Goal: Task Accomplishment & Management: Manage account settings

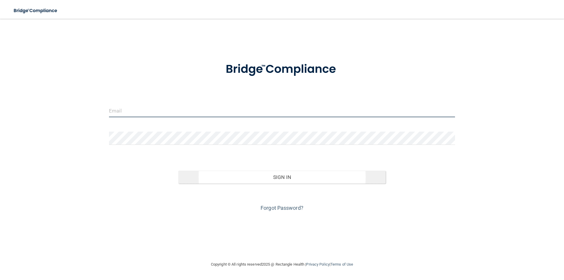
type input "[EMAIL_ADDRESS][DOMAIN_NAME]"
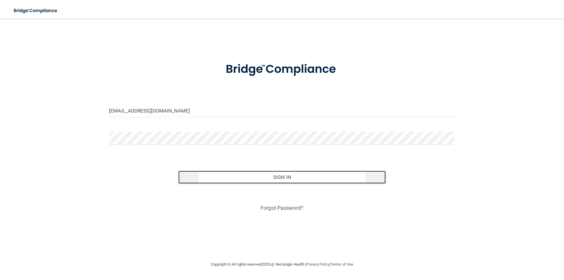
click at [287, 178] on button "Sign In" at bounding box center [282, 177] width 208 height 13
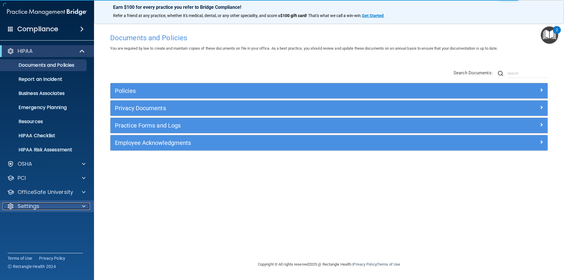
click at [84, 206] on span at bounding box center [84, 206] width 4 height 7
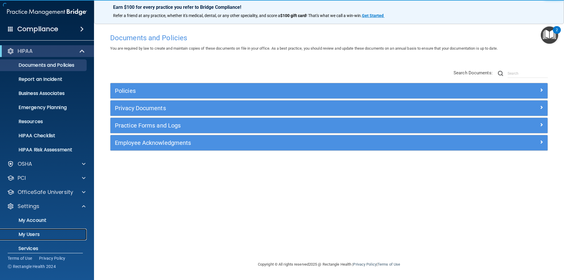
click at [32, 232] on p "My Users" at bounding box center [44, 234] width 80 height 6
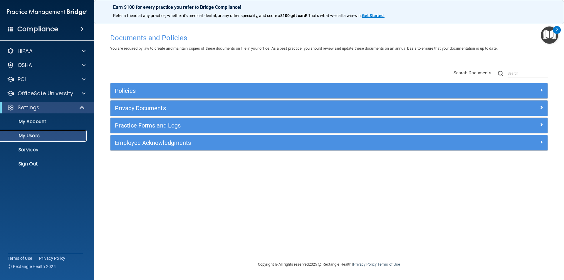
select select "20"
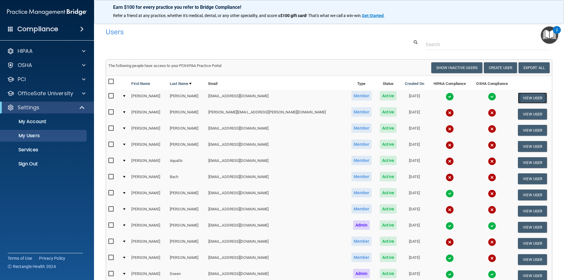
click at [531, 97] on button "View User" at bounding box center [532, 97] width 29 height 11
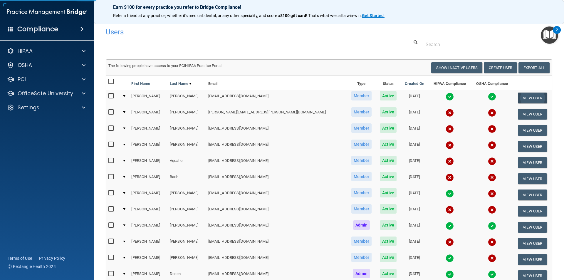
select select "practice_member"
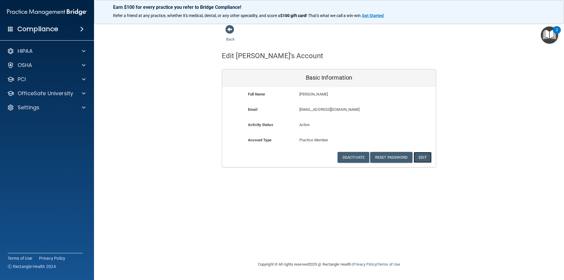
click at [423, 159] on button "Edit" at bounding box center [422, 157] width 18 height 11
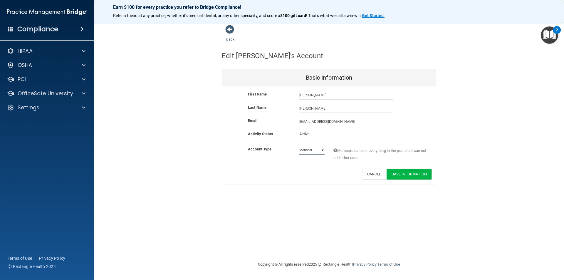
click at [322, 149] on select "Admin Member" at bounding box center [311, 150] width 25 height 9
click at [318, 110] on input "[PERSON_NAME]" at bounding box center [346, 108] width 94 height 9
type input "[PERSON_NAME]*"
click at [411, 175] on button "Save Information" at bounding box center [408, 174] width 45 height 11
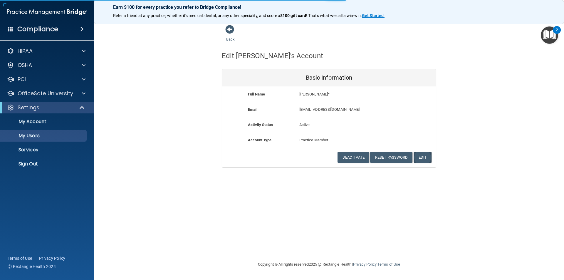
select select "20"
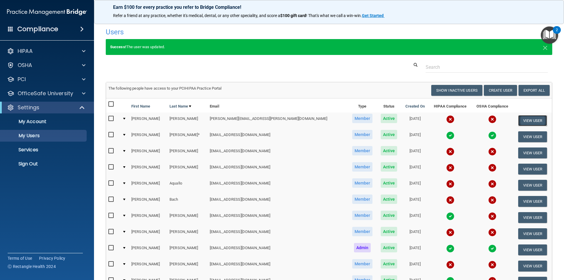
click at [530, 119] on button "View User" at bounding box center [532, 120] width 29 height 11
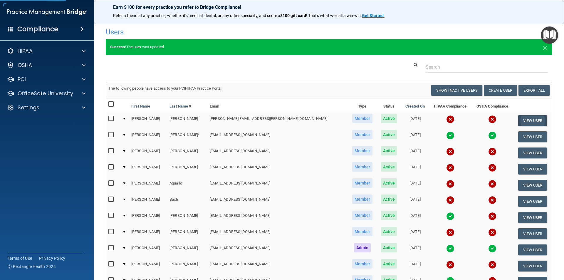
select select "practice_member"
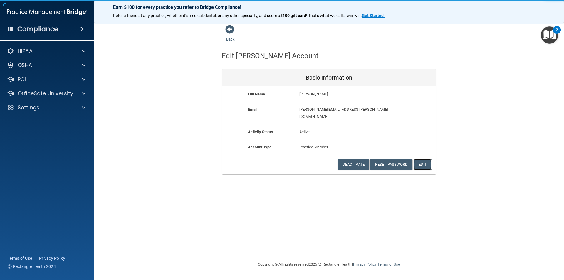
click at [425, 159] on button "Edit" at bounding box center [422, 164] width 18 height 11
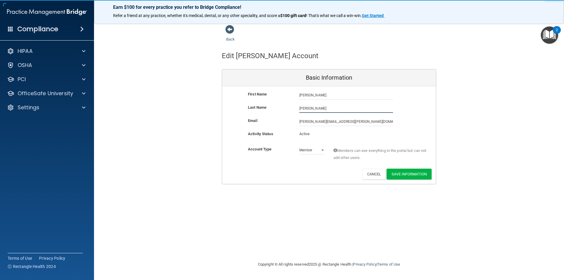
click at [311, 108] on input "[PERSON_NAME]" at bounding box center [346, 108] width 94 height 9
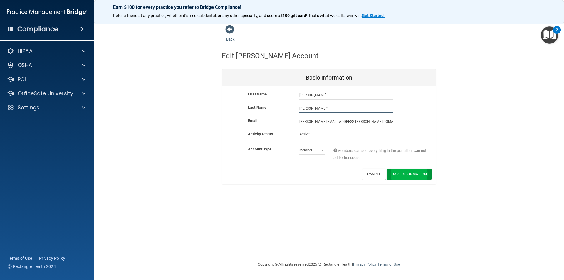
type input "[PERSON_NAME]*"
click at [414, 175] on button "Save Information" at bounding box center [408, 174] width 45 height 11
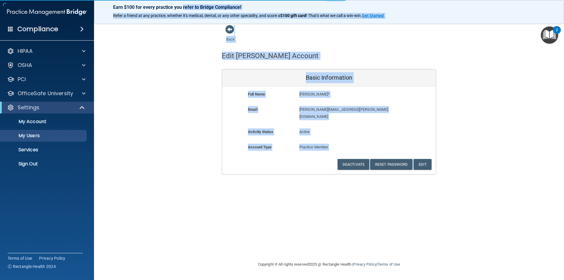
drag, startPoint x: 414, startPoint y: 175, endPoint x: 183, endPoint y: -18, distance: 301.1
click at [183, 0] on html "Compliance HIPAA Documents and Policies Report an Incident Business Associates …" at bounding box center [282, 140] width 564 height 280
select select "20"
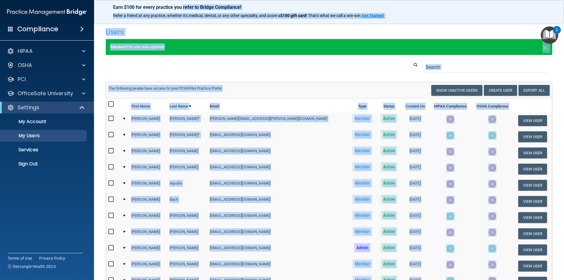
click at [271, 97] on td "The following people have access to your PCIHIPAA Practice Portal Resend Invite…" at bounding box center [329, 90] width 446 height 16
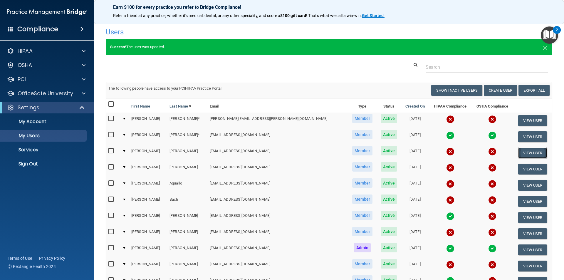
click at [524, 154] on button "View User" at bounding box center [532, 152] width 29 height 11
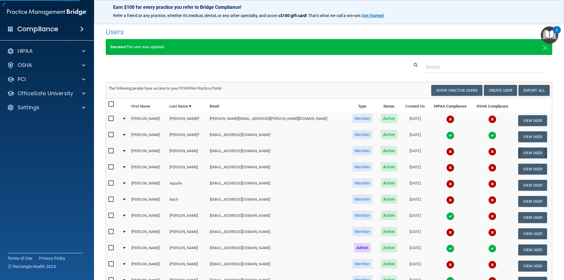
select select "practice_member"
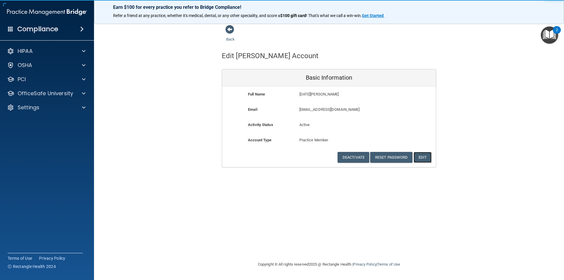
click at [424, 156] on button "Edit" at bounding box center [422, 157] width 18 height 11
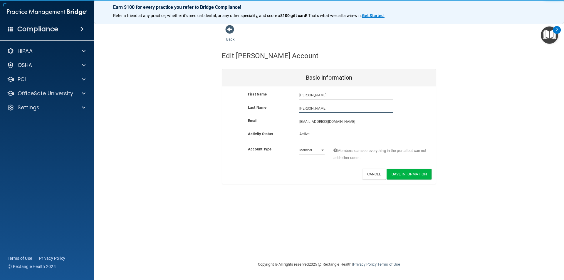
click at [319, 107] on input "[PERSON_NAME]" at bounding box center [346, 108] width 94 height 9
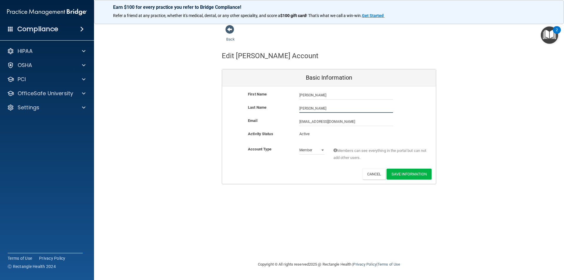
click at [319, 107] on input "[PERSON_NAME]" at bounding box center [346, 108] width 94 height 9
type input "[PERSON_NAME]*"
click at [395, 174] on button "Save Information" at bounding box center [408, 174] width 45 height 11
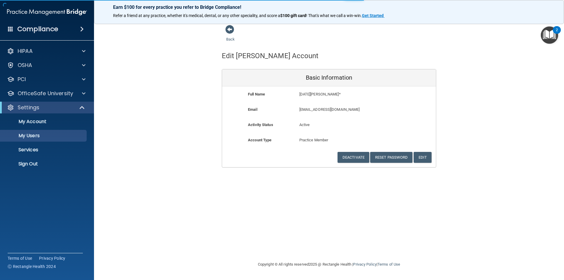
select select "20"
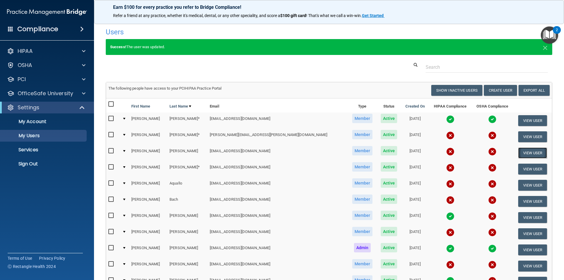
click at [521, 155] on button "View User" at bounding box center [532, 152] width 29 height 11
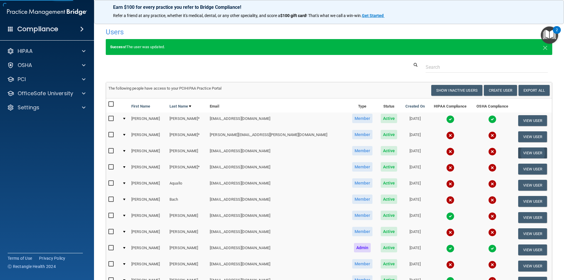
select select "practice_member"
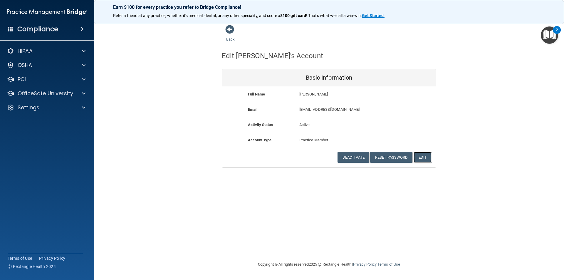
click at [425, 156] on button "Edit" at bounding box center [422, 157] width 18 height 11
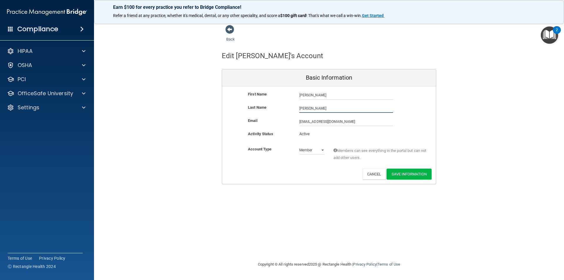
click at [316, 109] on input "[PERSON_NAME]" at bounding box center [346, 108] width 94 height 9
type input "[PERSON_NAME]*"
click at [410, 175] on button "Save Information" at bounding box center [408, 174] width 45 height 11
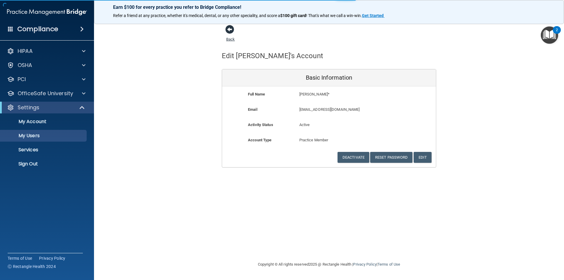
select select "20"
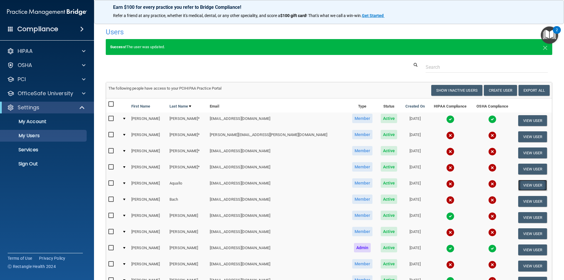
click at [535, 185] on button "View User" at bounding box center [532, 185] width 29 height 11
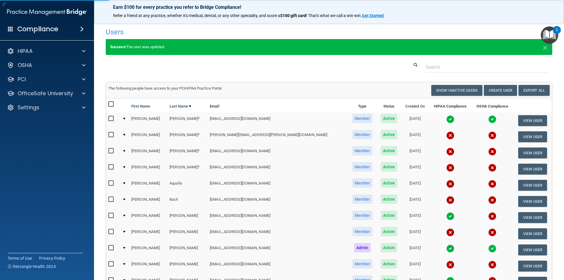
select select "practice_member"
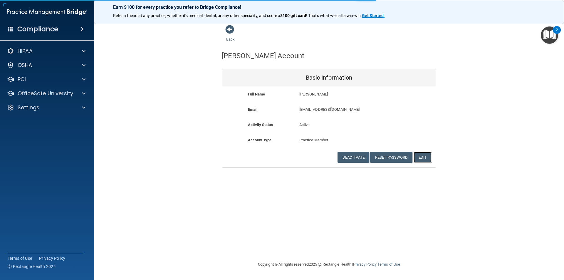
click at [429, 156] on button "Edit" at bounding box center [422, 157] width 18 height 11
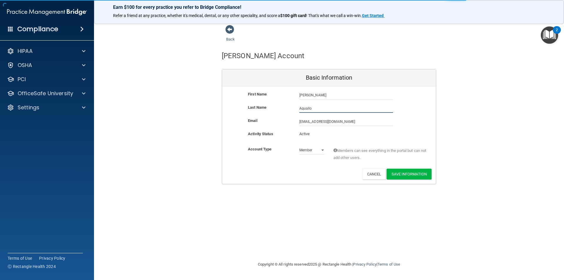
click at [322, 110] on input "Aquallo" at bounding box center [346, 108] width 94 height 9
type input "Aquallo*"
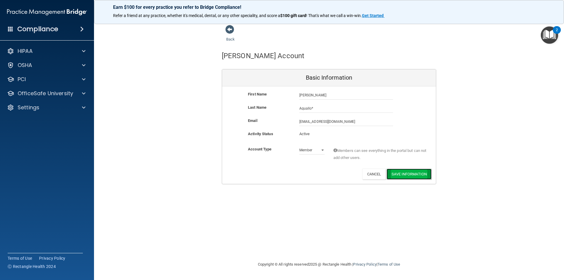
click at [398, 175] on button "Save Information" at bounding box center [408, 174] width 45 height 11
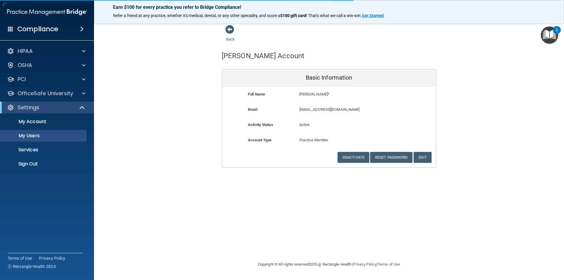
select select "20"
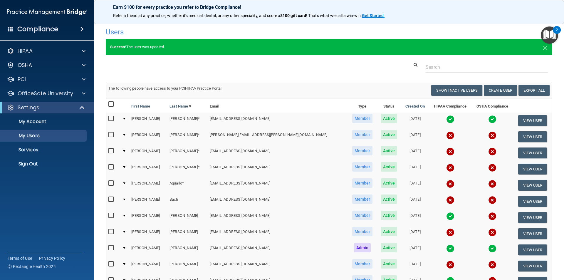
click at [264, 201] on td "[EMAIL_ADDRESS][DOMAIN_NAME]" at bounding box center [277, 201] width 140 height 16
click at [521, 201] on button "View User" at bounding box center [532, 201] width 29 height 11
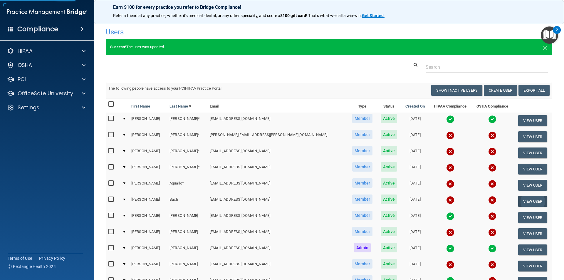
select select "practice_member"
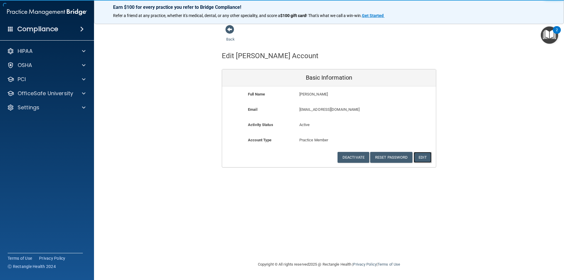
click at [422, 157] on button "Edit" at bounding box center [422, 157] width 18 height 11
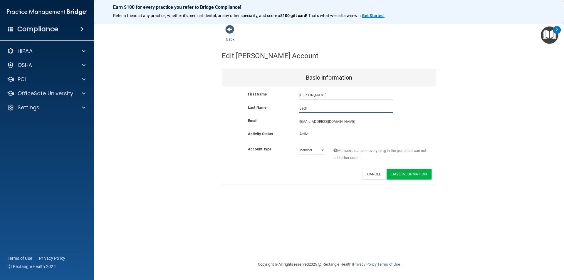
click at [312, 108] on input "Bach" at bounding box center [346, 108] width 94 height 9
type input "Bach*"
drag, startPoint x: 414, startPoint y: 173, endPoint x: 412, endPoint y: 170, distance: 3.7
click at [412, 170] on button "Save Information" at bounding box center [408, 174] width 45 height 11
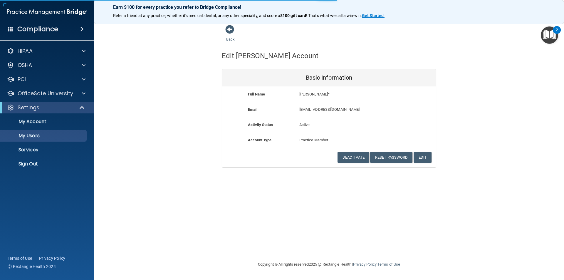
select select "20"
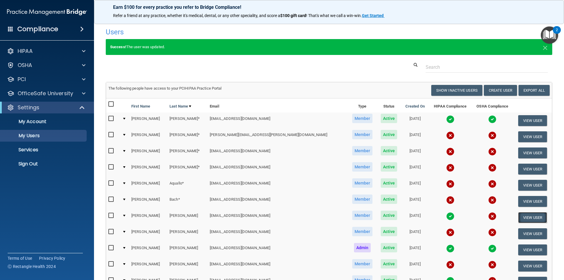
click at [525, 217] on button "View User" at bounding box center [532, 217] width 29 height 11
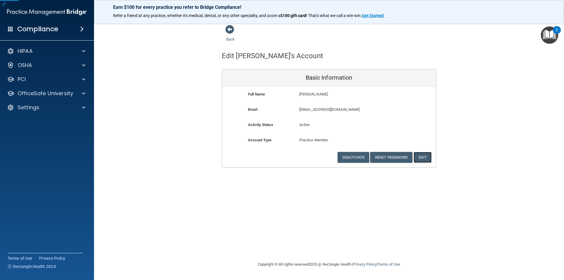
click at [424, 156] on button "Edit" at bounding box center [422, 157] width 18 height 11
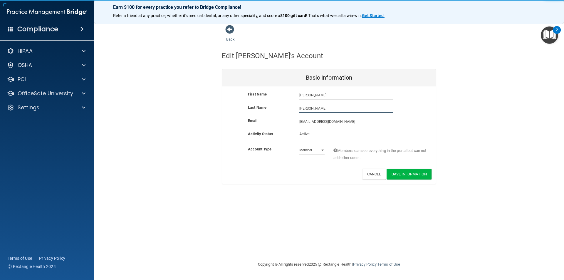
click at [310, 109] on input "[PERSON_NAME]" at bounding box center [346, 108] width 94 height 9
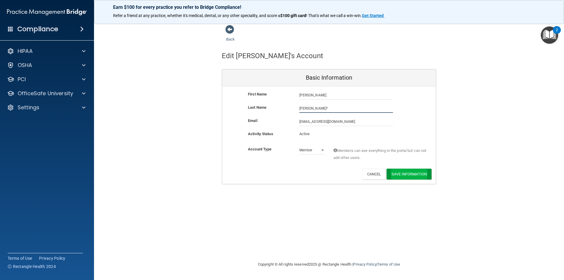
type input "[PERSON_NAME]*"
click at [426, 169] on button "Save Information" at bounding box center [408, 174] width 45 height 11
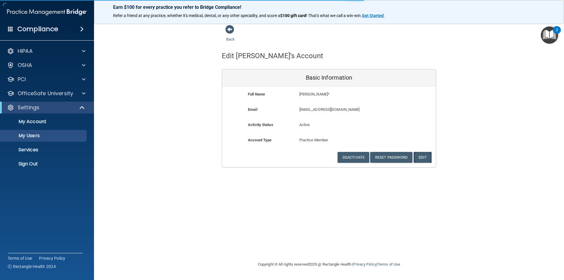
select select "20"
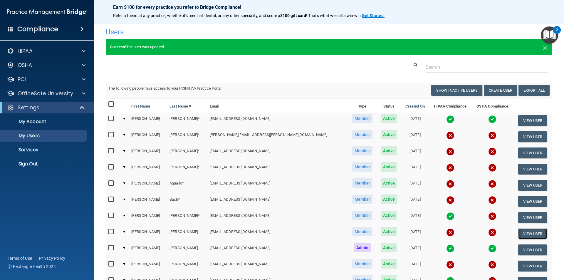
click at [526, 232] on button "View User" at bounding box center [532, 233] width 29 height 11
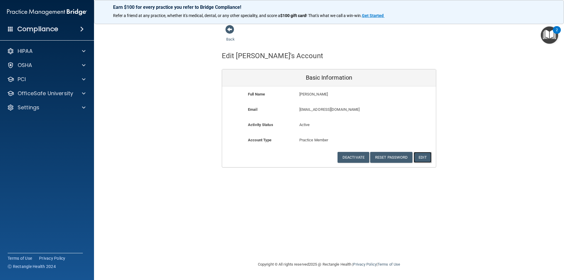
click at [427, 155] on button "Edit" at bounding box center [422, 157] width 18 height 11
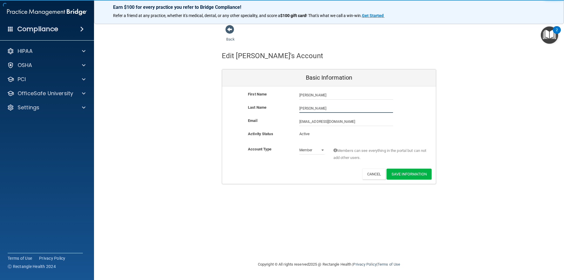
click at [322, 107] on input "[PERSON_NAME]" at bounding box center [346, 108] width 94 height 9
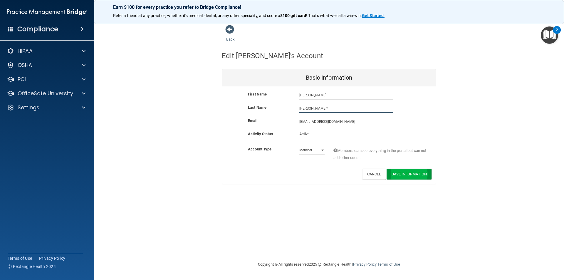
type input "[PERSON_NAME]*"
click at [402, 173] on button "Save Information" at bounding box center [408, 174] width 45 height 11
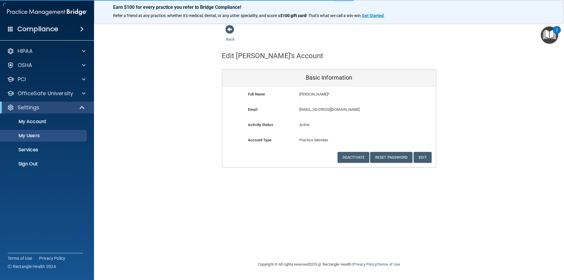
select select "20"
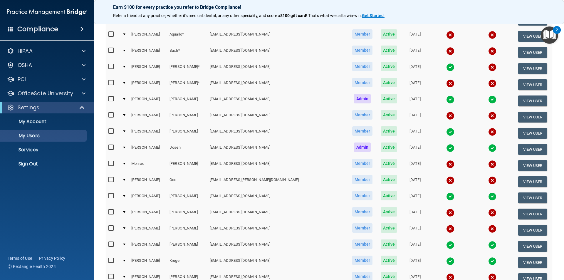
scroll to position [157, 0]
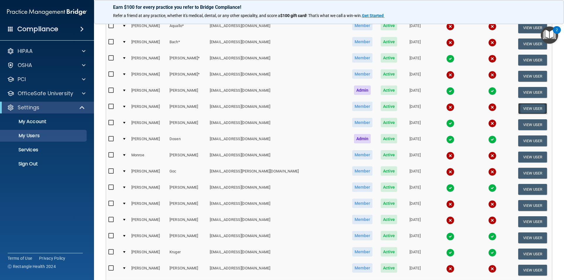
click at [523, 108] on button "View User" at bounding box center [532, 108] width 29 height 11
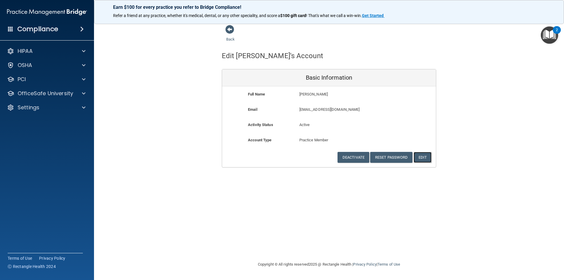
click at [422, 157] on button "Edit" at bounding box center [422, 157] width 18 height 11
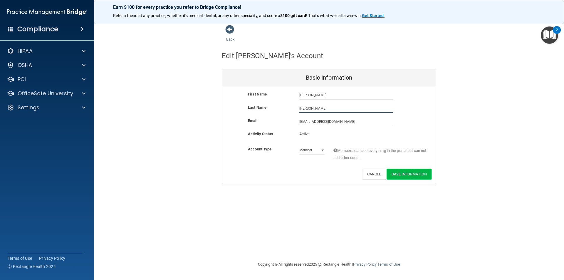
click at [314, 109] on input "[PERSON_NAME]" at bounding box center [346, 108] width 94 height 9
type input "[PERSON_NAME]*"
click at [404, 173] on button "Save Information" at bounding box center [408, 174] width 45 height 11
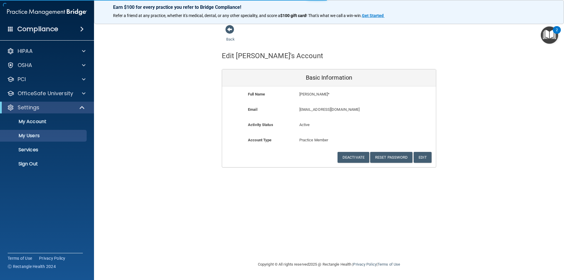
select select "20"
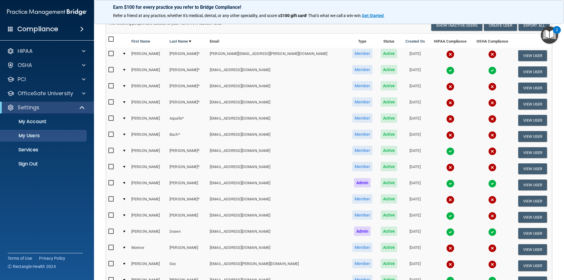
scroll to position [85, 0]
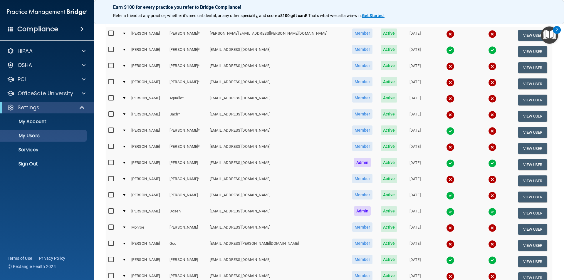
click at [192, 196] on td "[PERSON_NAME]" at bounding box center [187, 197] width 40 height 16
click at [531, 198] on button "View User" at bounding box center [532, 196] width 29 height 11
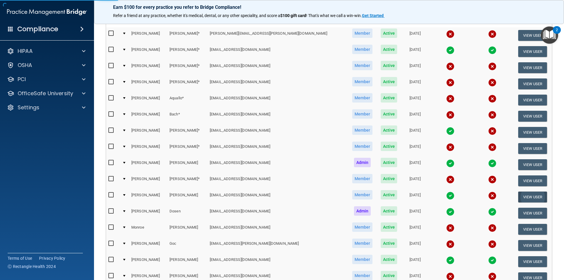
select select "practice_member"
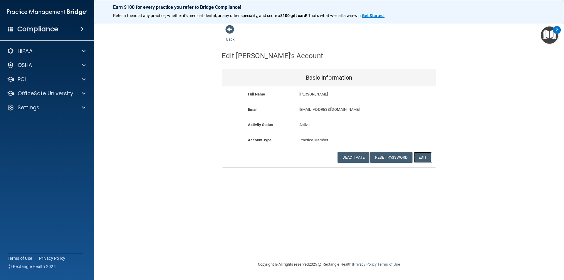
click at [426, 158] on button "Edit" at bounding box center [422, 157] width 18 height 11
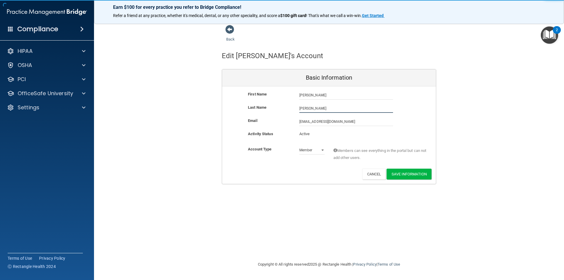
click at [319, 107] on input "[PERSON_NAME]" at bounding box center [346, 108] width 94 height 9
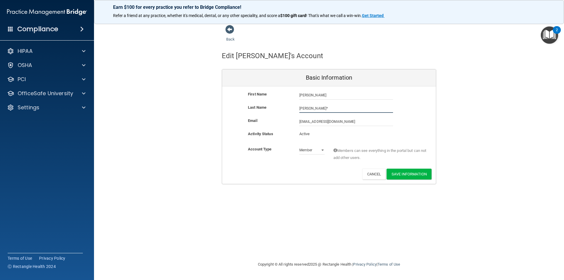
click at [319, 107] on input "[PERSON_NAME]*" at bounding box center [346, 108] width 94 height 9
type input "[PERSON_NAME]*"
click at [416, 175] on button "Save Information" at bounding box center [408, 174] width 45 height 11
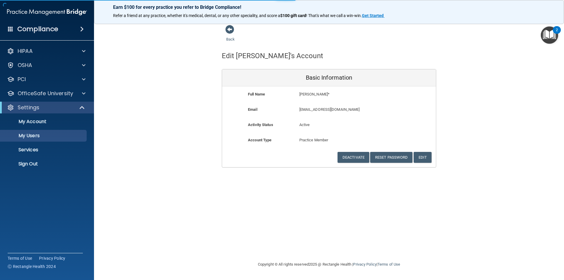
select select "20"
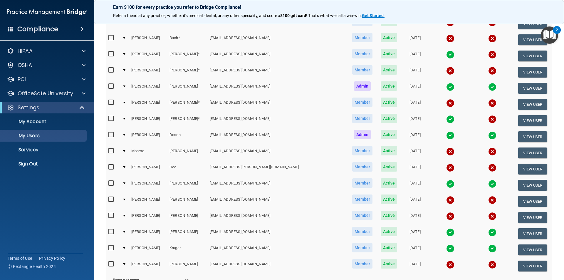
scroll to position [165, 0]
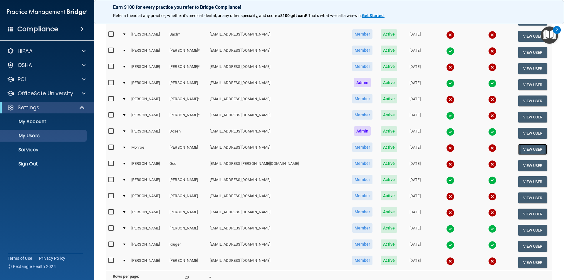
click at [518, 148] on button "View User" at bounding box center [532, 149] width 29 height 11
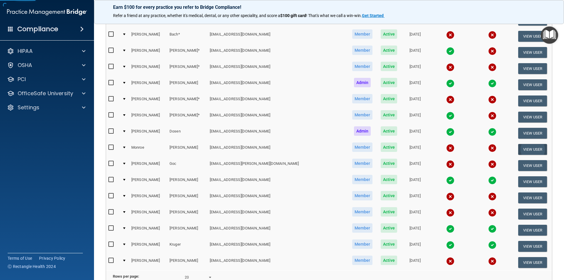
select select "practice_member"
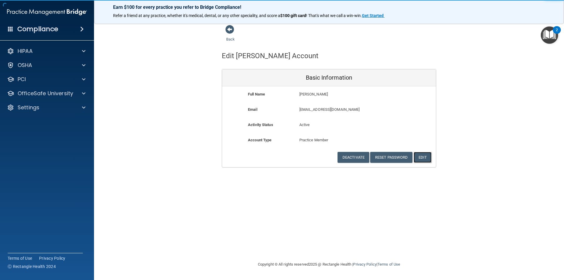
click at [420, 158] on button "Edit" at bounding box center [422, 157] width 18 height 11
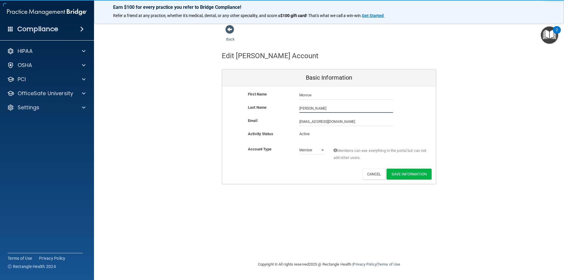
click at [323, 112] on input "[PERSON_NAME]" at bounding box center [346, 108] width 94 height 9
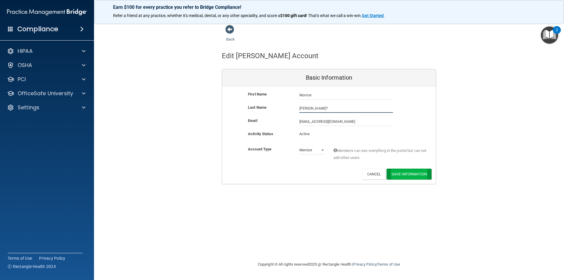
type input "[PERSON_NAME]*"
click at [419, 174] on button "Save Information" at bounding box center [408, 174] width 45 height 11
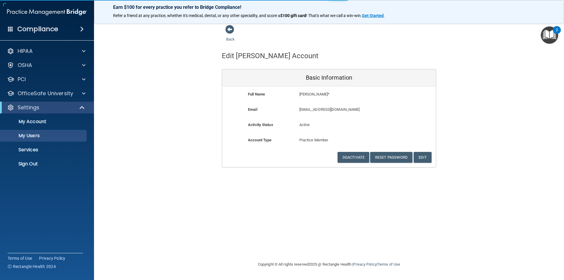
select select "20"
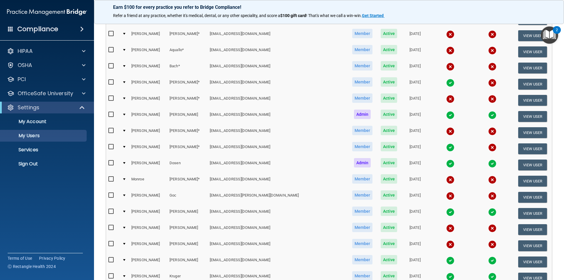
scroll to position [135, 0]
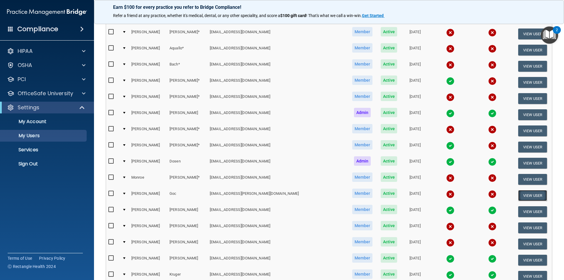
click at [526, 195] on button "View User" at bounding box center [532, 195] width 29 height 11
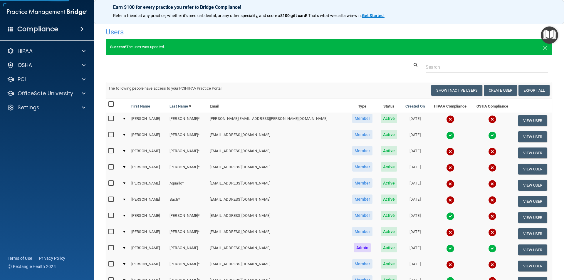
select select "practice_member"
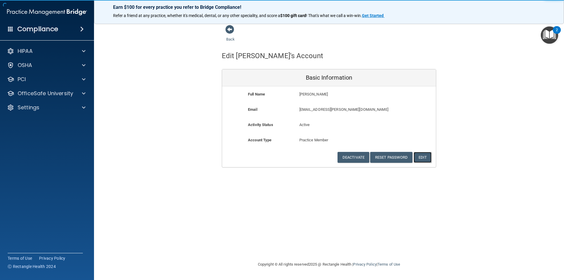
click at [420, 156] on button "Edit" at bounding box center [422, 157] width 18 height 11
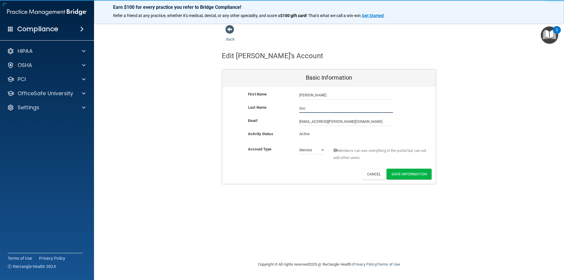
click at [314, 107] on input "Goc" at bounding box center [346, 108] width 94 height 9
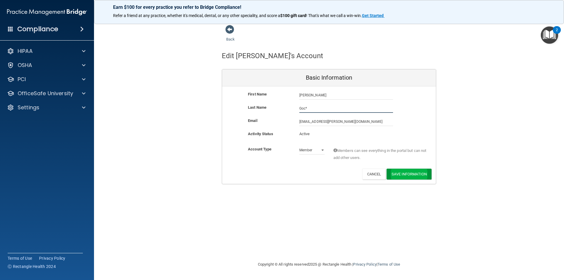
type input "Goc*"
click at [400, 178] on button "Save Information" at bounding box center [408, 174] width 45 height 11
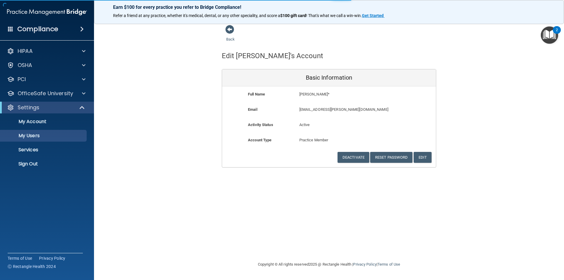
select select "20"
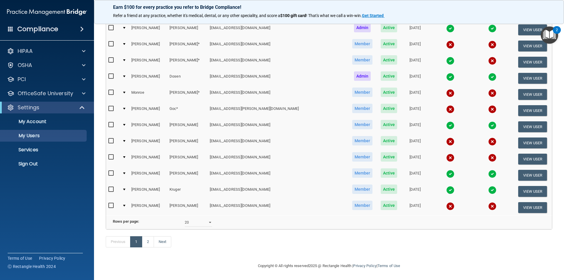
scroll to position [225, 0]
click at [513, 135] on td "View User" at bounding box center [532, 143] width 39 height 16
click at [518, 137] on button "View User" at bounding box center [532, 142] width 29 height 11
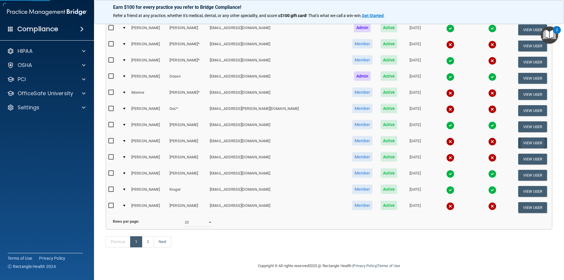
select select "practice_member"
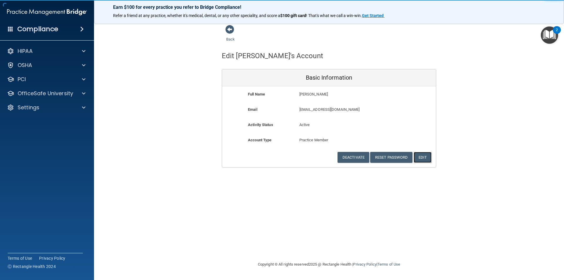
click at [423, 156] on button "Edit" at bounding box center [422, 157] width 18 height 11
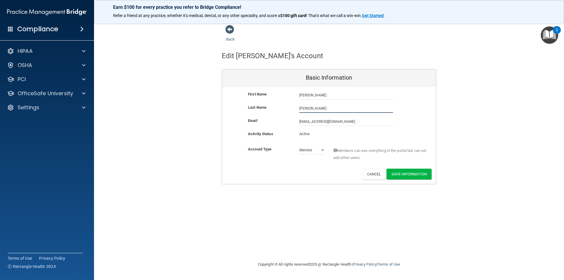
click at [325, 107] on input "[PERSON_NAME]" at bounding box center [346, 108] width 94 height 9
type input "[PERSON_NAME]*"
click at [416, 173] on button "Save Information" at bounding box center [408, 174] width 45 height 11
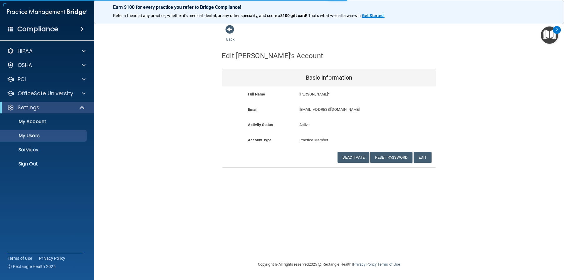
select select "20"
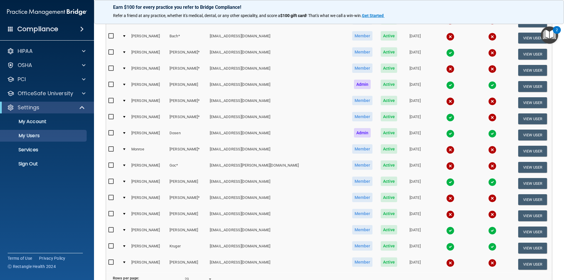
scroll to position [164, 0]
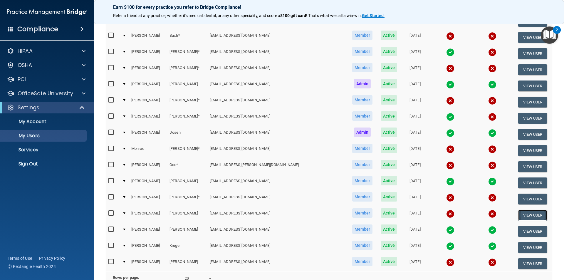
click at [530, 210] on button "View User" at bounding box center [532, 215] width 29 height 11
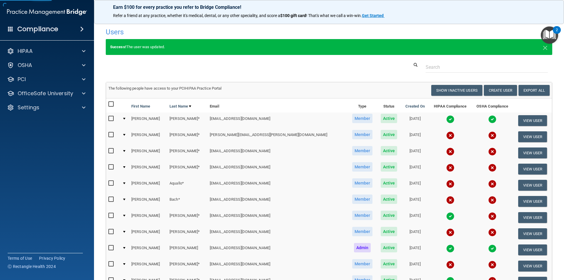
select select "practice_member"
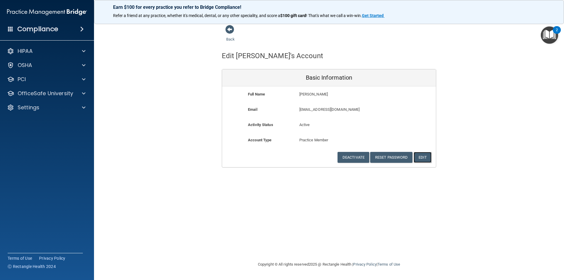
click at [423, 158] on button "Edit" at bounding box center [422, 157] width 18 height 11
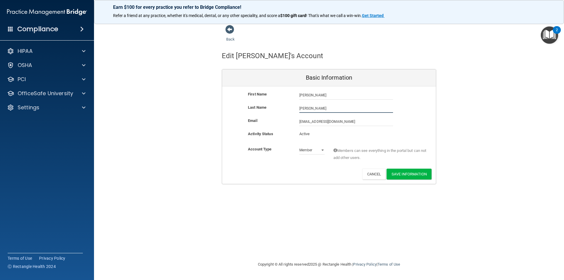
click at [320, 106] on input "[PERSON_NAME]" at bounding box center [346, 108] width 94 height 9
type input "[PERSON_NAME]*"
click at [391, 174] on button "Save Information" at bounding box center [408, 174] width 45 height 11
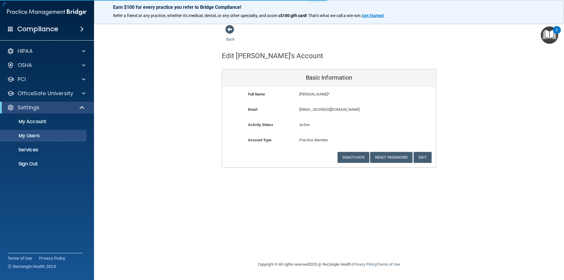
select select "20"
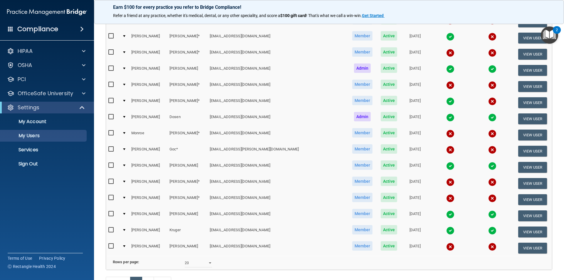
scroll to position [183, 0]
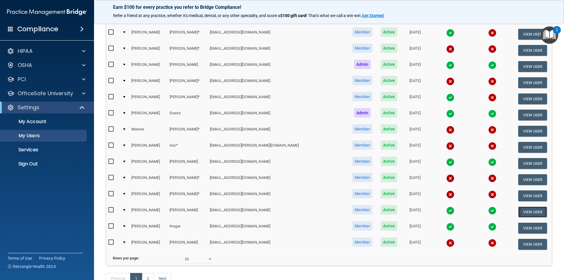
click at [518, 211] on button "View User" at bounding box center [532, 211] width 29 height 11
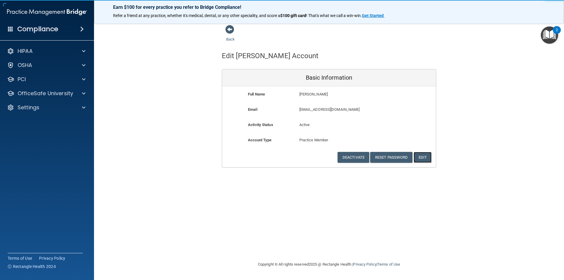
click at [421, 156] on button "Edit" at bounding box center [422, 157] width 18 height 11
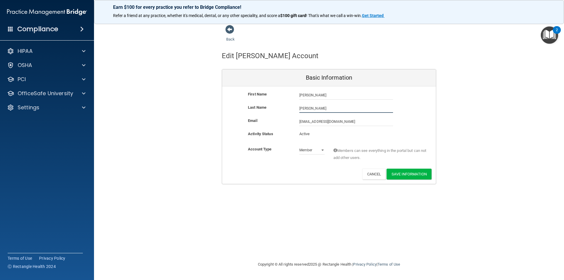
click at [321, 109] on input "[PERSON_NAME]" at bounding box center [346, 108] width 94 height 9
type input "[PERSON_NAME]*"
click at [406, 176] on button "Save Information" at bounding box center [408, 174] width 45 height 11
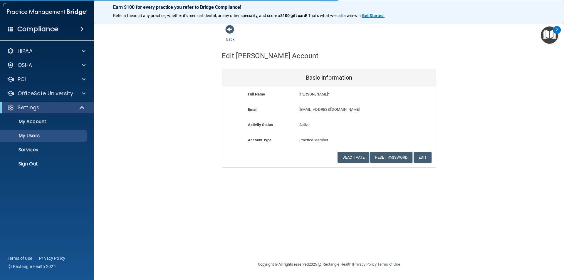
select select "20"
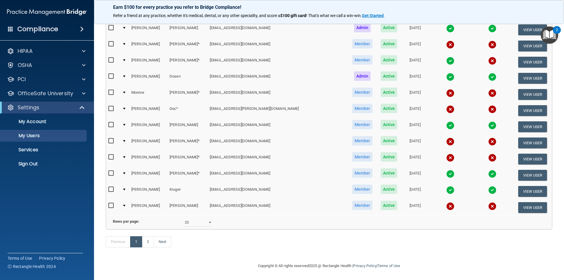
scroll to position [229, 0]
click at [529, 202] on button "View User" at bounding box center [532, 207] width 29 height 11
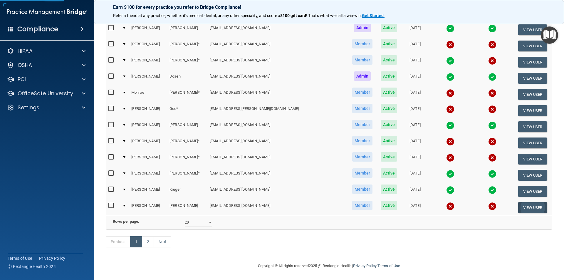
select select "practice_member"
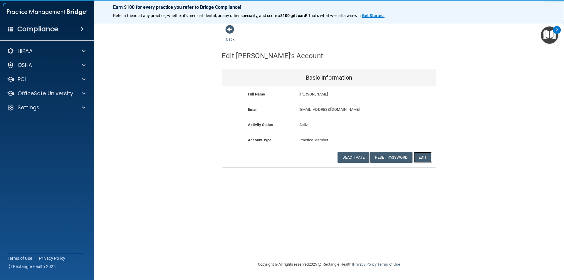
click at [423, 158] on button "Edit" at bounding box center [422, 157] width 18 height 11
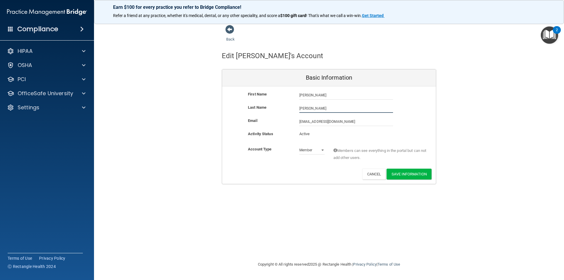
click at [322, 108] on input "[PERSON_NAME]" at bounding box center [346, 108] width 94 height 9
type input "[PERSON_NAME]*"
click at [397, 172] on button "Save Information" at bounding box center [408, 174] width 45 height 11
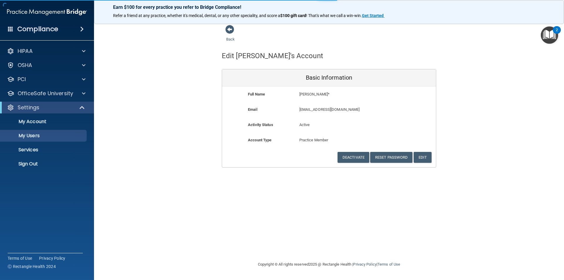
select select "20"
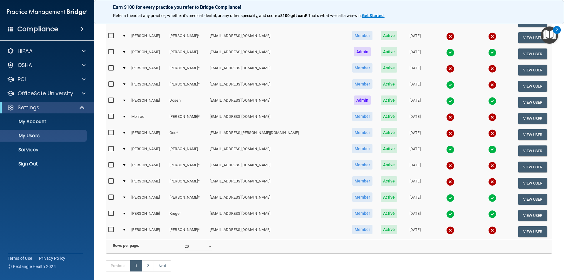
scroll to position [229, 0]
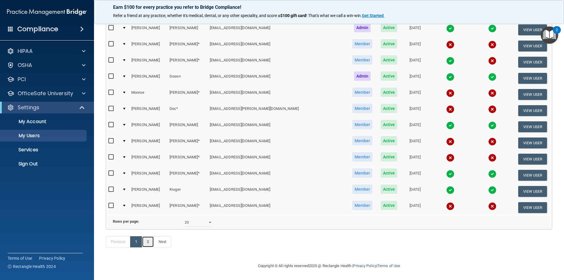
click at [146, 243] on link "2" at bounding box center [148, 241] width 12 height 11
select select "20"
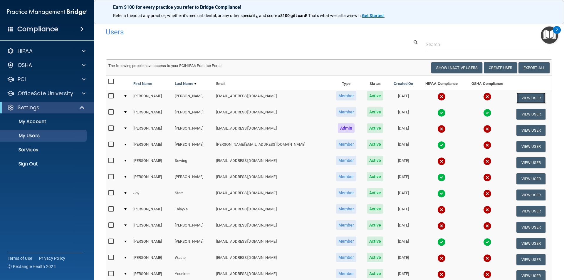
click at [525, 100] on button "View User" at bounding box center [530, 97] width 29 height 11
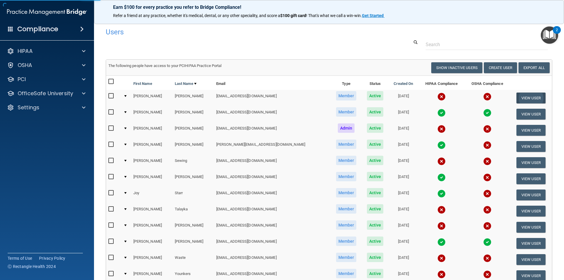
select select "practice_member"
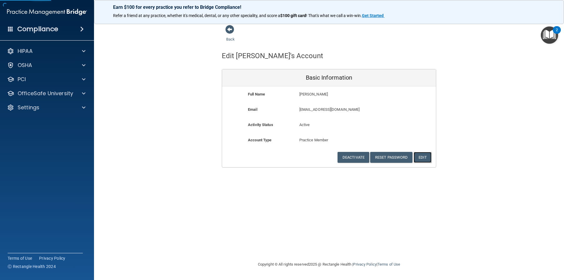
click at [423, 154] on button "Edit" at bounding box center [422, 157] width 18 height 11
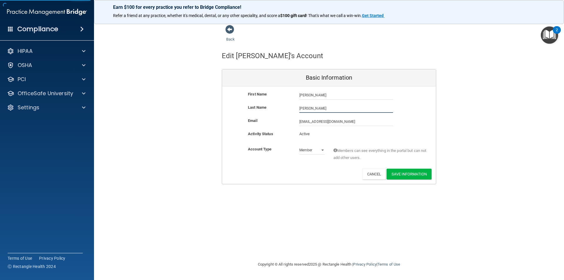
click at [319, 108] on input "[PERSON_NAME]" at bounding box center [346, 108] width 94 height 9
type input "*"
type input "[PERSON_NAME]*"
click at [397, 173] on button "Save Information" at bounding box center [408, 174] width 45 height 11
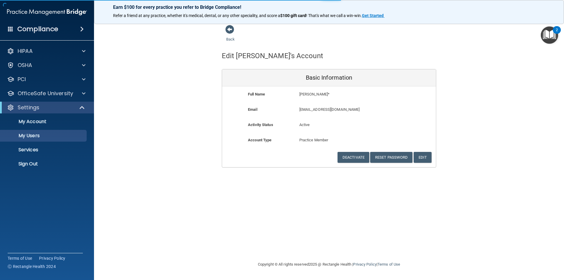
select select "20"
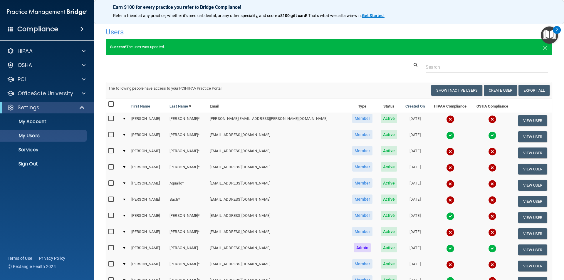
scroll to position [229, 0]
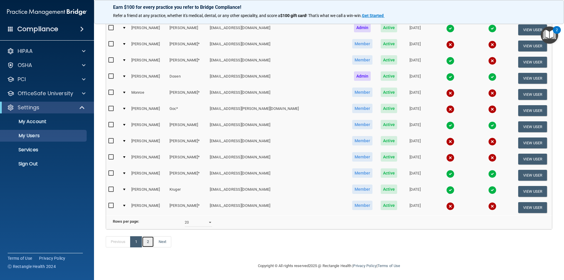
click at [147, 243] on link "2" at bounding box center [148, 241] width 12 height 11
select select "20"
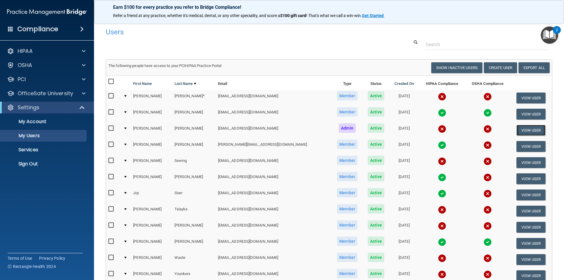
click at [524, 132] on button "View User" at bounding box center [530, 130] width 29 height 11
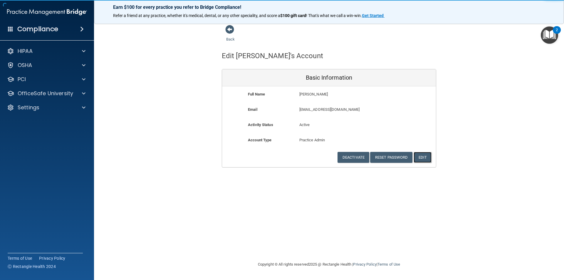
click at [427, 156] on button "Edit" at bounding box center [422, 157] width 18 height 11
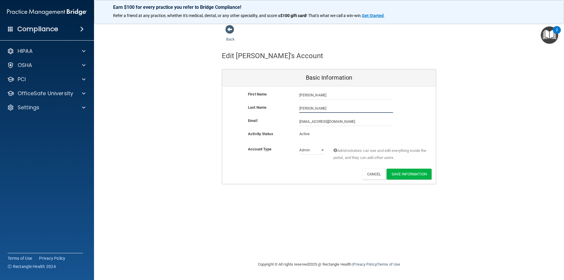
click at [316, 107] on input "[PERSON_NAME]" at bounding box center [346, 108] width 94 height 9
type input "[PERSON_NAME]*"
click at [405, 172] on button "Save Information" at bounding box center [408, 174] width 45 height 11
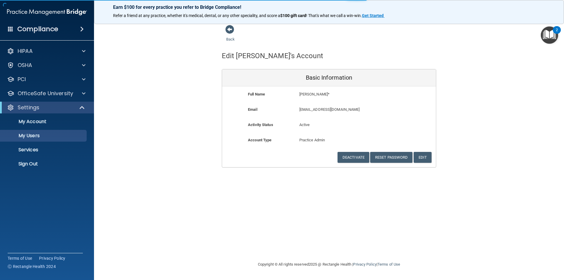
select select "20"
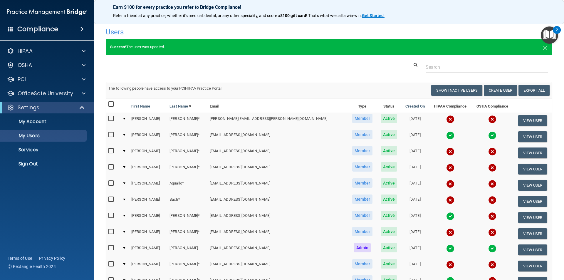
scroll to position [229, 0]
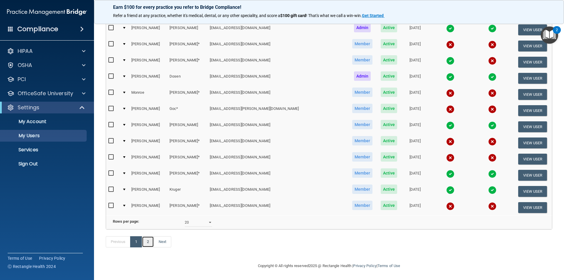
click at [148, 243] on link "2" at bounding box center [148, 241] width 12 height 11
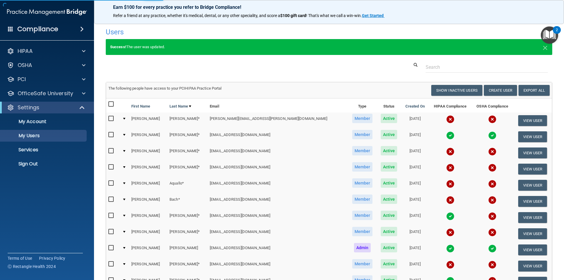
select select "20"
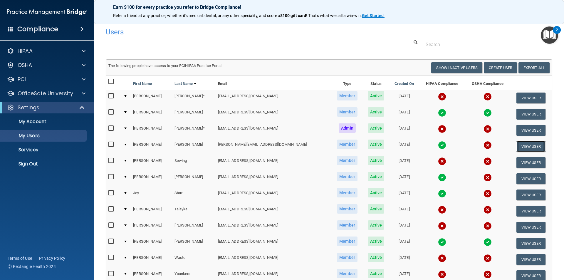
click at [521, 145] on button "View User" at bounding box center [530, 146] width 29 height 11
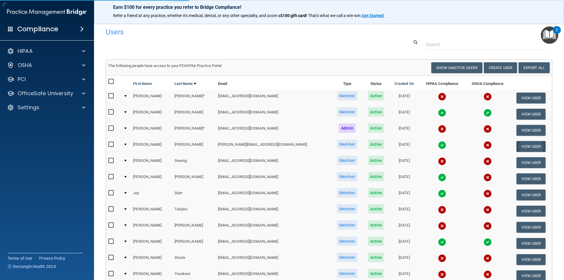
select select "practice_member"
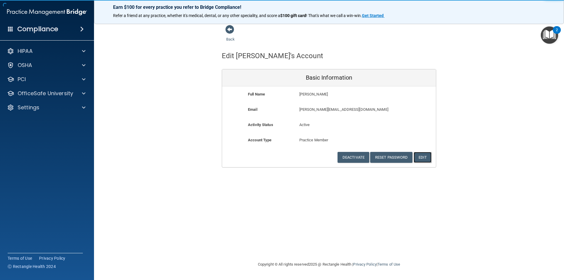
click at [419, 157] on button "Edit" at bounding box center [422, 157] width 18 height 11
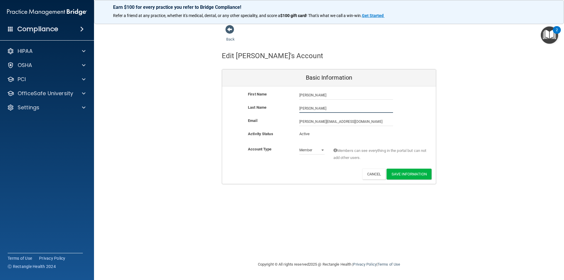
click at [320, 106] on input "[PERSON_NAME]" at bounding box center [346, 108] width 94 height 9
type input "[PERSON_NAME]*"
click at [404, 175] on button "Save Information" at bounding box center [408, 174] width 45 height 11
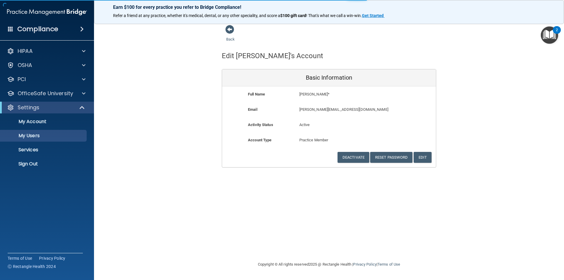
select select "20"
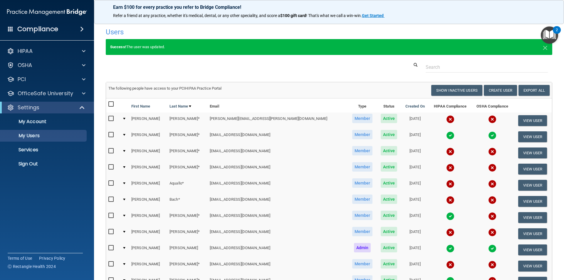
scroll to position [229, 0]
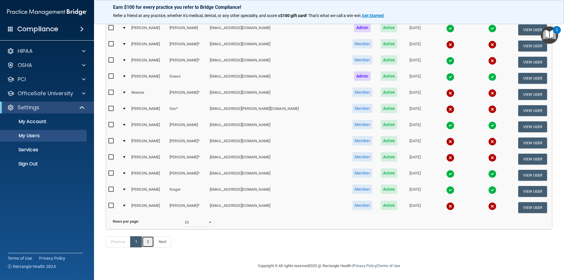
click at [149, 243] on link "2" at bounding box center [148, 241] width 12 height 11
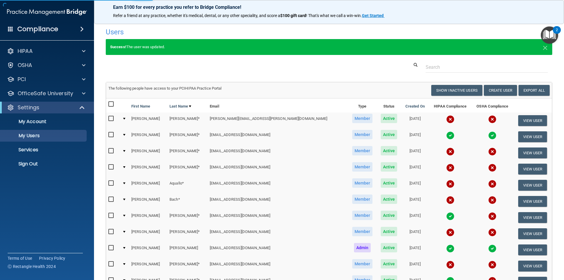
select select "20"
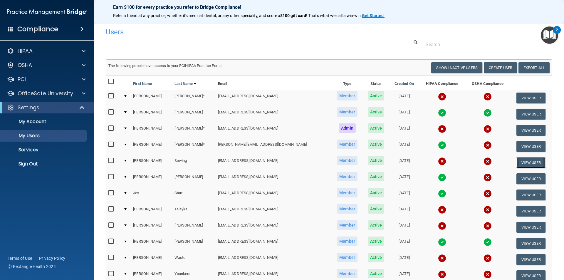
click at [525, 160] on button "View User" at bounding box center [530, 162] width 29 height 11
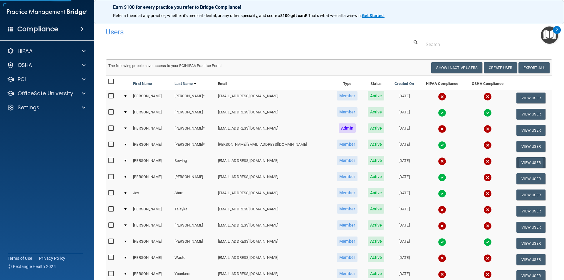
select select "practice_member"
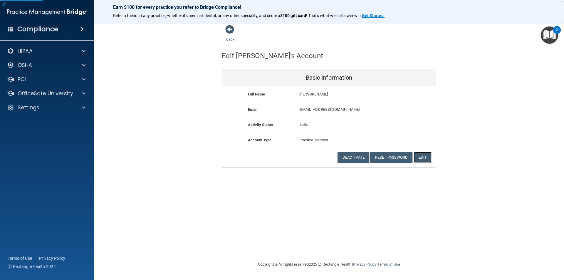
click at [427, 161] on button "Edit" at bounding box center [422, 157] width 18 height 11
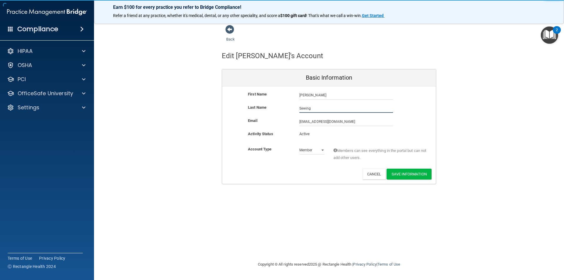
click at [315, 108] on input "Sewing" at bounding box center [346, 108] width 94 height 9
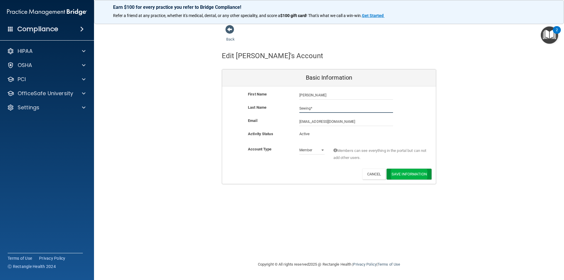
type input "Sewing*"
click at [406, 176] on button "Save Information" at bounding box center [408, 174] width 45 height 11
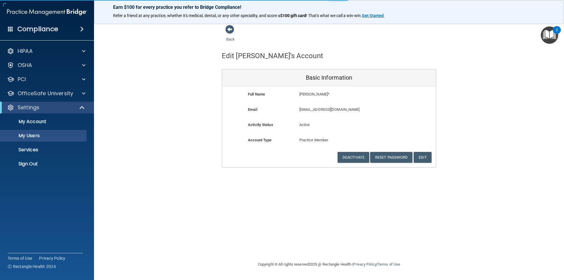
select select "20"
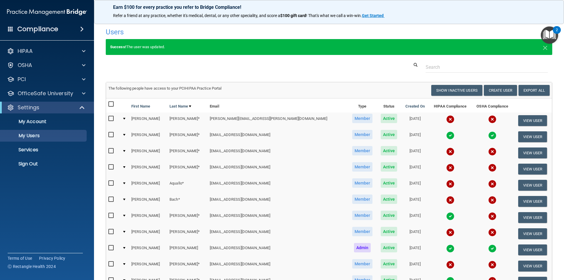
scroll to position [229, 0]
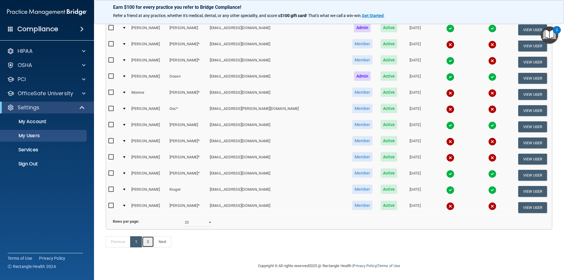
click at [153, 243] on link "2" at bounding box center [148, 241] width 12 height 11
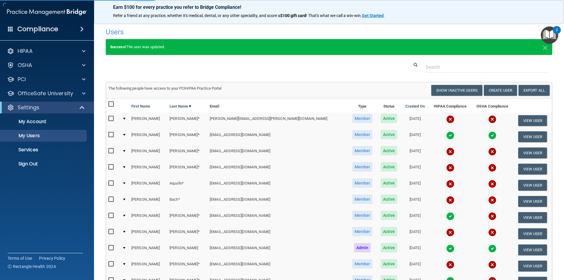
select select "20"
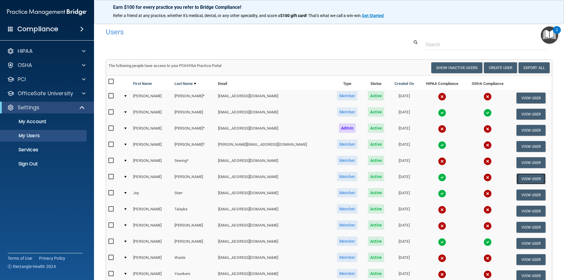
click at [518, 178] on button "View User" at bounding box center [530, 178] width 29 height 11
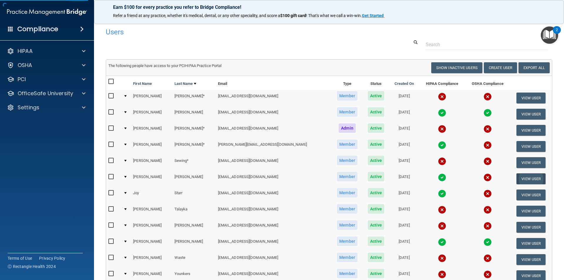
select select "practice_member"
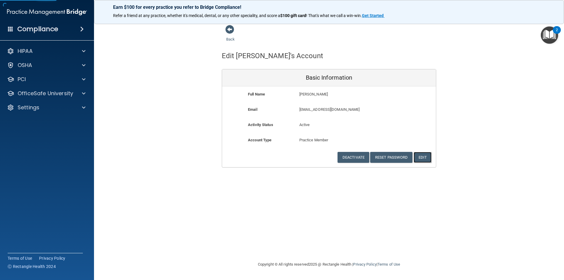
click at [428, 156] on button "Edit" at bounding box center [422, 157] width 18 height 11
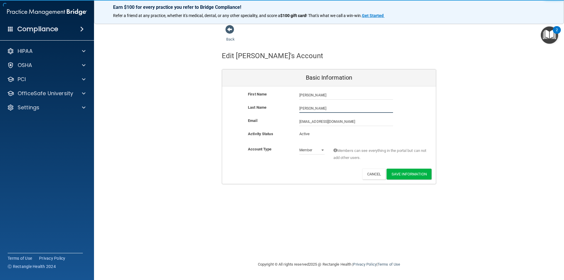
click at [314, 111] on input "[PERSON_NAME]" at bounding box center [346, 108] width 94 height 9
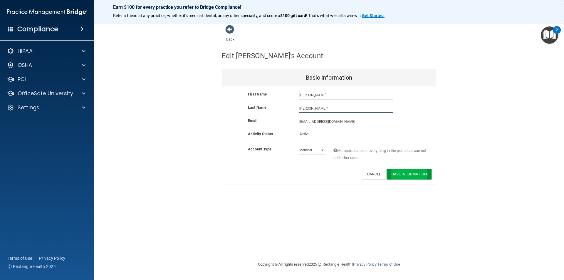
type input "[PERSON_NAME]*"
click at [411, 172] on button "Save Information" at bounding box center [408, 174] width 45 height 11
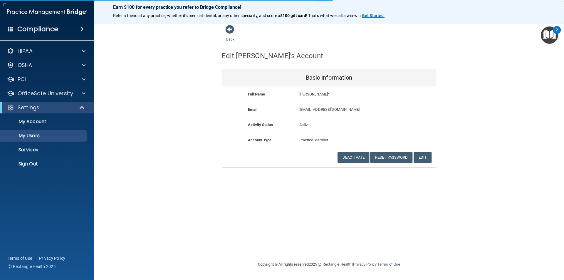
select select "20"
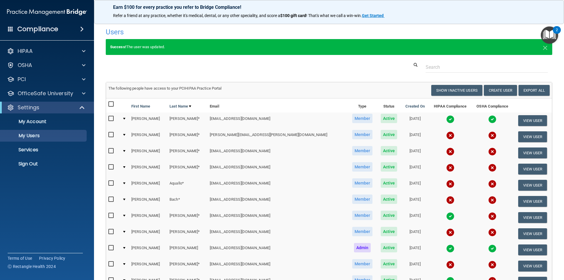
scroll to position [229, 0]
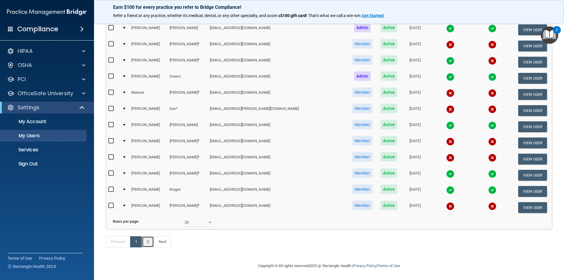
click at [147, 240] on link "2" at bounding box center [148, 241] width 12 height 11
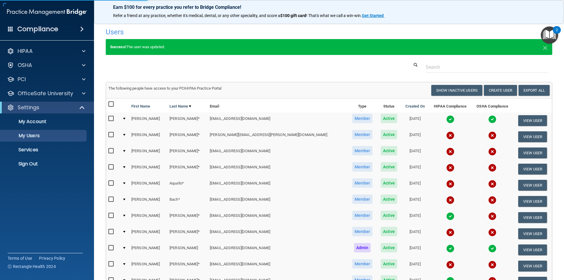
select select "20"
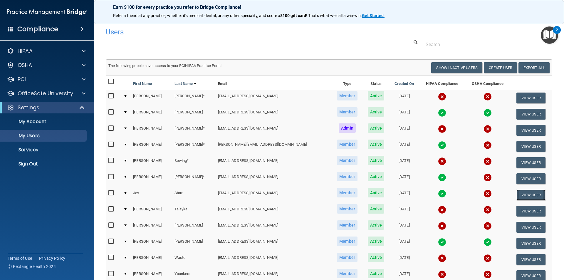
click at [523, 193] on button "View User" at bounding box center [530, 194] width 29 height 11
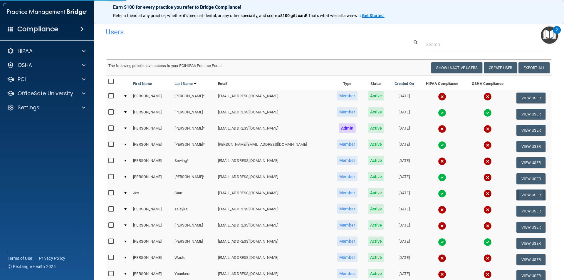
select select "practice_member"
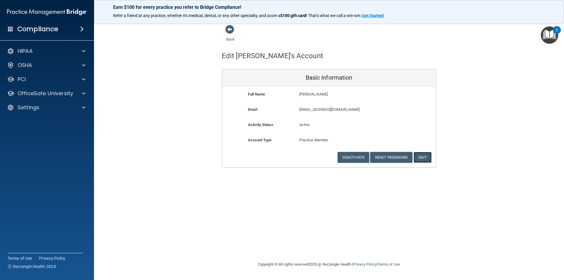
click at [419, 157] on button "Edit" at bounding box center [422, 157] width 18 height 11
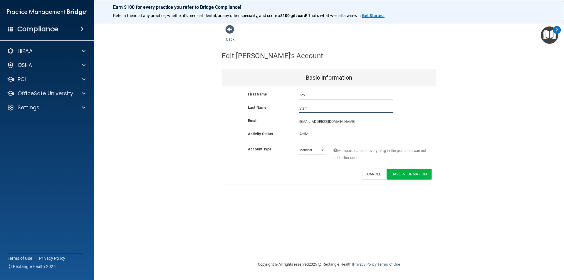
click at [320, 109] on input "Starr" at bounding box center [346, 108] width 94 height 9
type input "[PERSON_NAME]*"
click at [412, 175] on button "Save Information" at bounding box center [408, 174] width 45 height 11
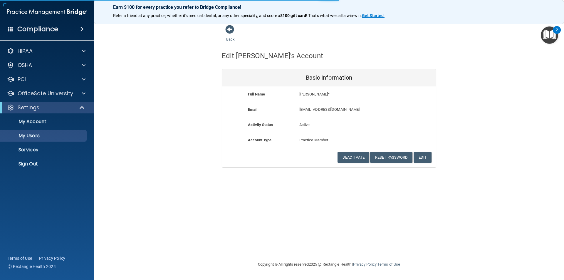
select select "20"
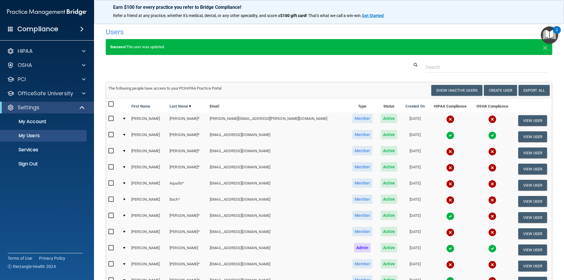
scroll to position [229, 0]
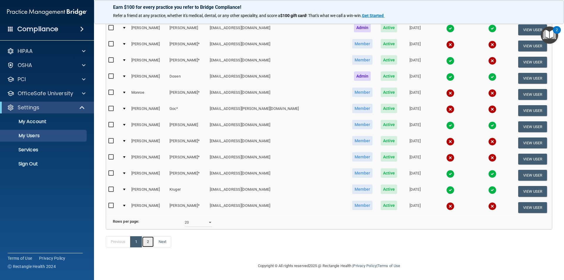
click at [148, 241] on link "2" at bounding box center [148, 241] width 12 height 11
select select "20"
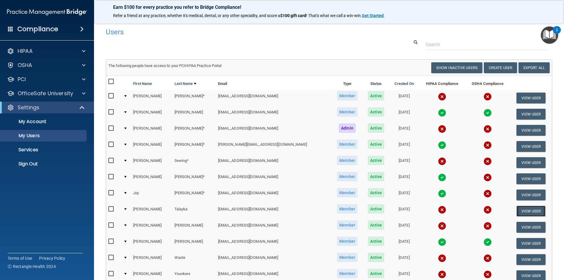
click at [528, 209] on button "View User" at bounding box center [530, 211] width 29 height 11
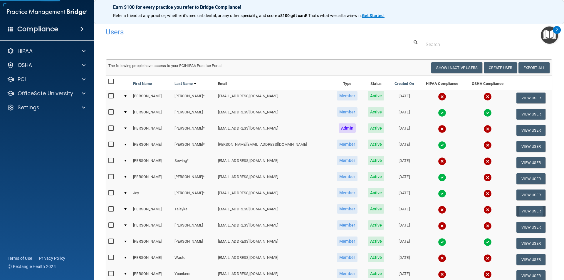
select select "practice_member"
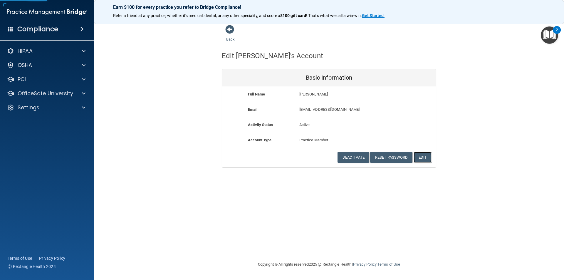
click at [427, 160] on button "Edit" at bounding box center [422, 157] width 18 height 11
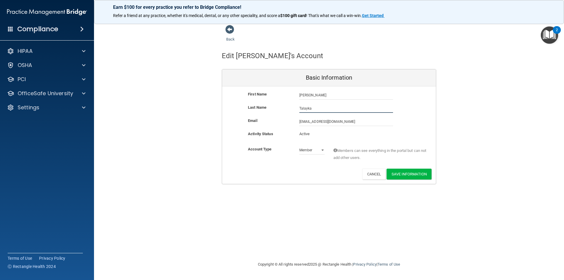
click at [321, 111] on input "Talayka" at bounding box center [346, 108] width 94 height 9
type input "Talayka*"
click at [411, 173] on button "Save Information" at bounding box center [408, 174] width 45 height 11
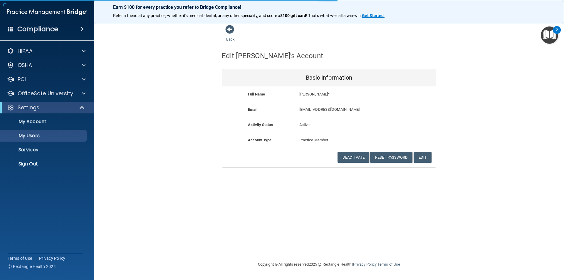
select select "20"
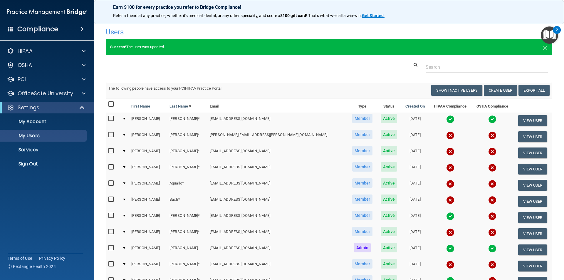
scroll to position [229, 0]
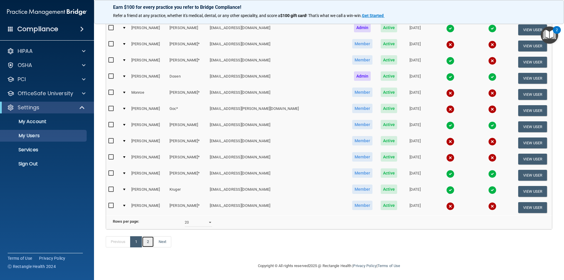
click at [148, 243] on link "2" at bounding box center [148, 241] width 12 height 11
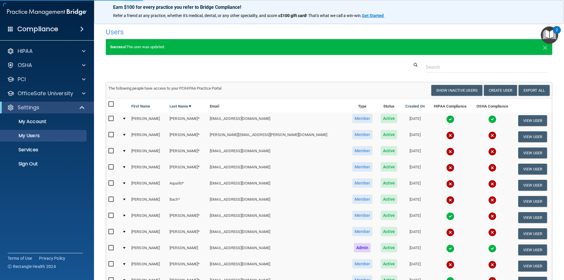
select select "20"
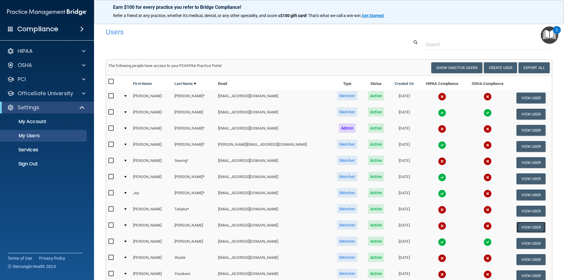
click at [525, 225] on button "View User" at bounding box center [530, 227] width 29 height 11
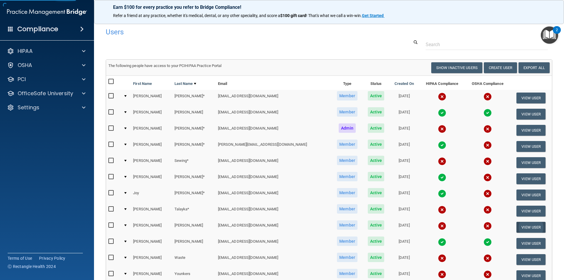
select select "practice_member"
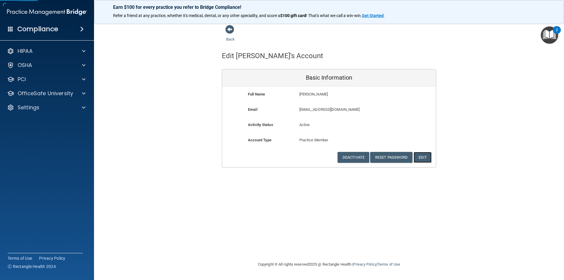
click at [419, 156] on button "Edit" at bounding box center [422, 157] width 18 height 11
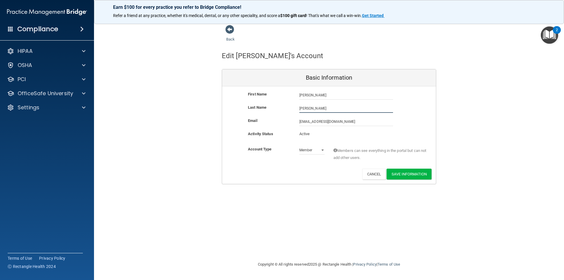
click at [323, 106] on input "[PERSON_NAME]" at bounding box center [346, 108] width 94 height 9
type input "*"
type input "[PERSON_NAME]*"
click at [406, 173] on button "Save Information" at bounding box center [408, 174] width 45 height 11
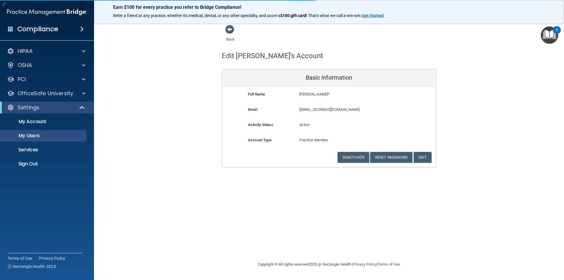
select select "20"
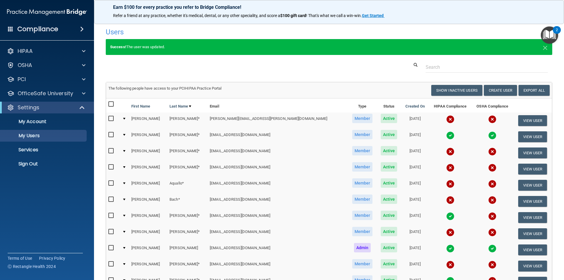
scroll to position [229, 0]
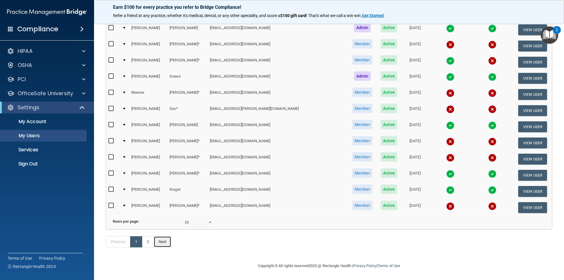
click at [154, 245] on link "Next" at bounding box center [163, 241] width 18 height 11
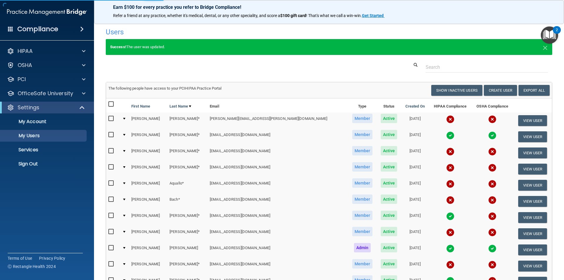
select select "20"
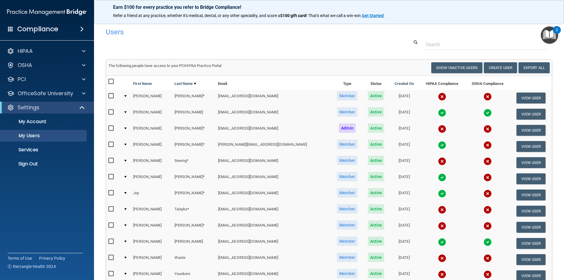
scroll to position [77, 0]
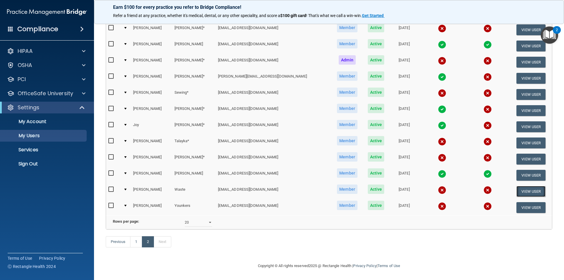
click at [519, 186] on button "View User" at bounding box center [530, 191] width 29 height 11
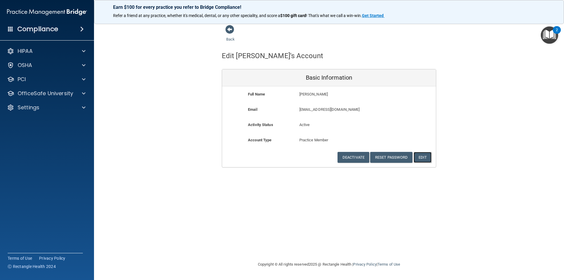
click at [419, 156] on button "Edit" at bounding box center [422, 157] width 18 height 11
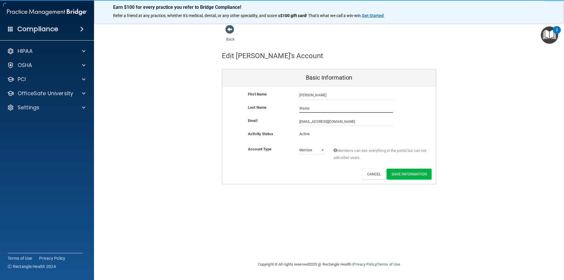
click at [361, 108] on input "Waste" at bounding box center [346, 108] width 94 height 9
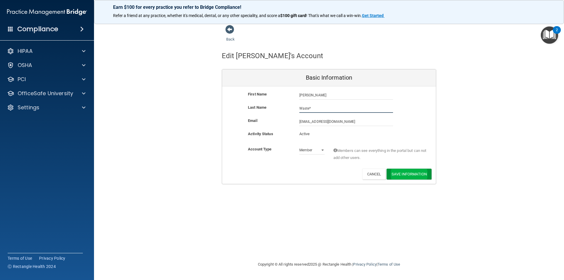
type input "Waste*"
click at [409, 174] on button "Save Information" at bounding box center [408, 174] width 45 height 11
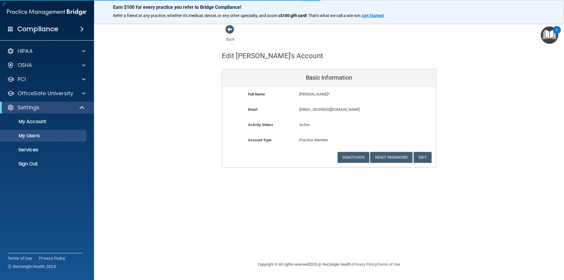
select select "20"
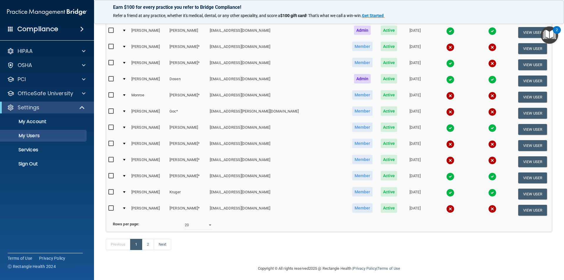
scroll to position [229, 0]
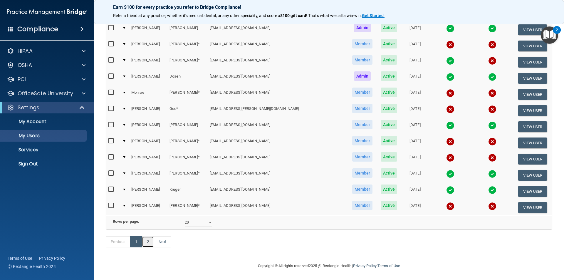
click at [145, 244] on link "2" at bounding box center [148, 241] width 12 height 11
select select "20"
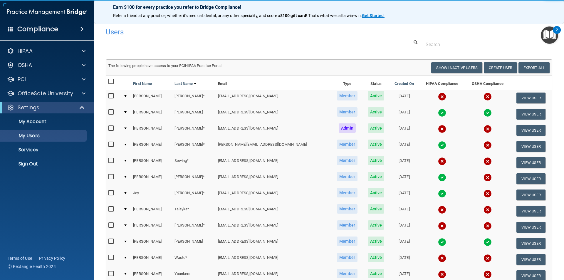
scroll to position [77, 0]
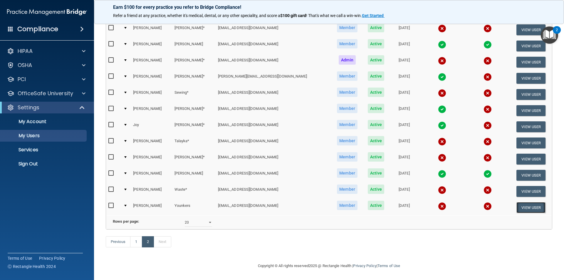
click at [521, 202] on button "View User" at bounding box center [530, 207] width 29 height 11
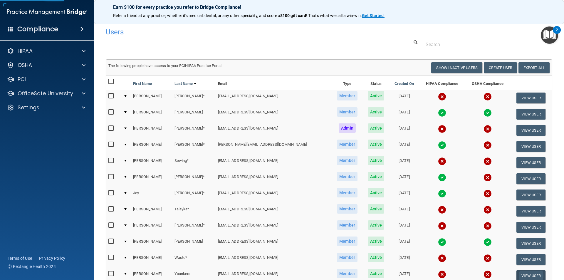
select select "practice_member"
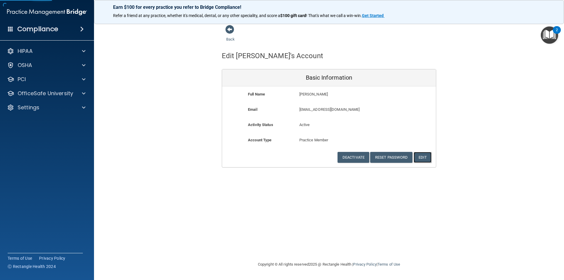
click at [424, 159] on button "Edit" at bounding box center [422, 157] width 18 height 11
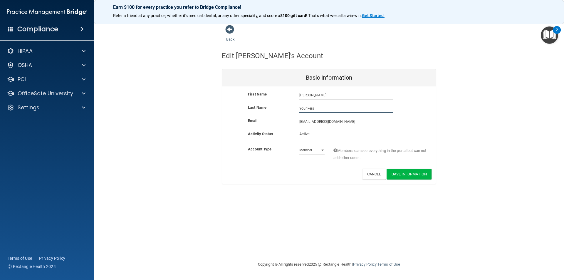
click at [323, 108] on input "Younkers" at bounding box center [346, 108] width 94 height 9
type input "*"
type input "T"
type input "Younkers*"
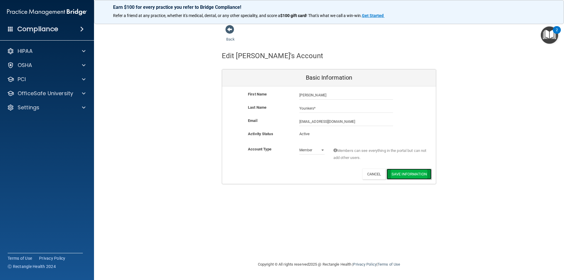
click at [404, 176] on button "Save Information" at bounding box center [408, 174] width 45 height 11
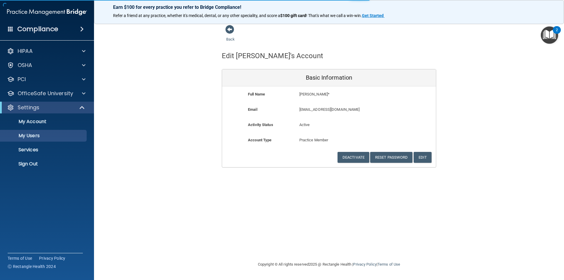
select select "20"
